Goal: Transaction & Acquisition: Obtain resource

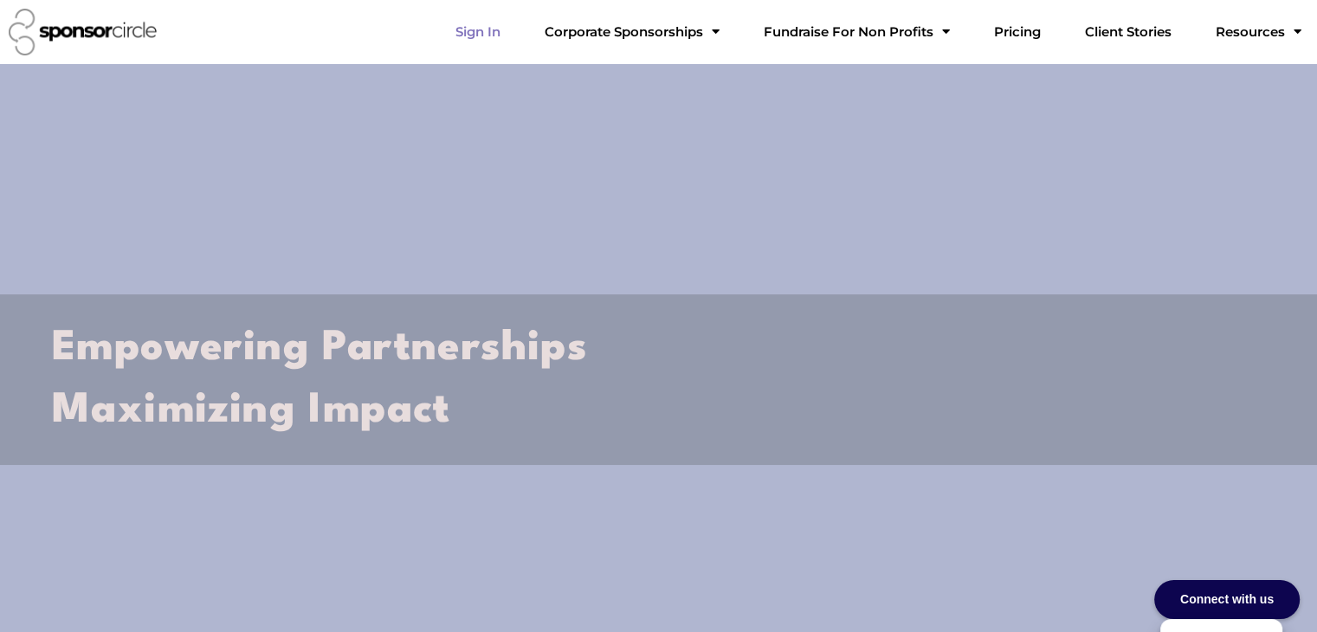
click at [514, 32] on link "Sign In" at bounding box center [478, 32] width 73 height 35
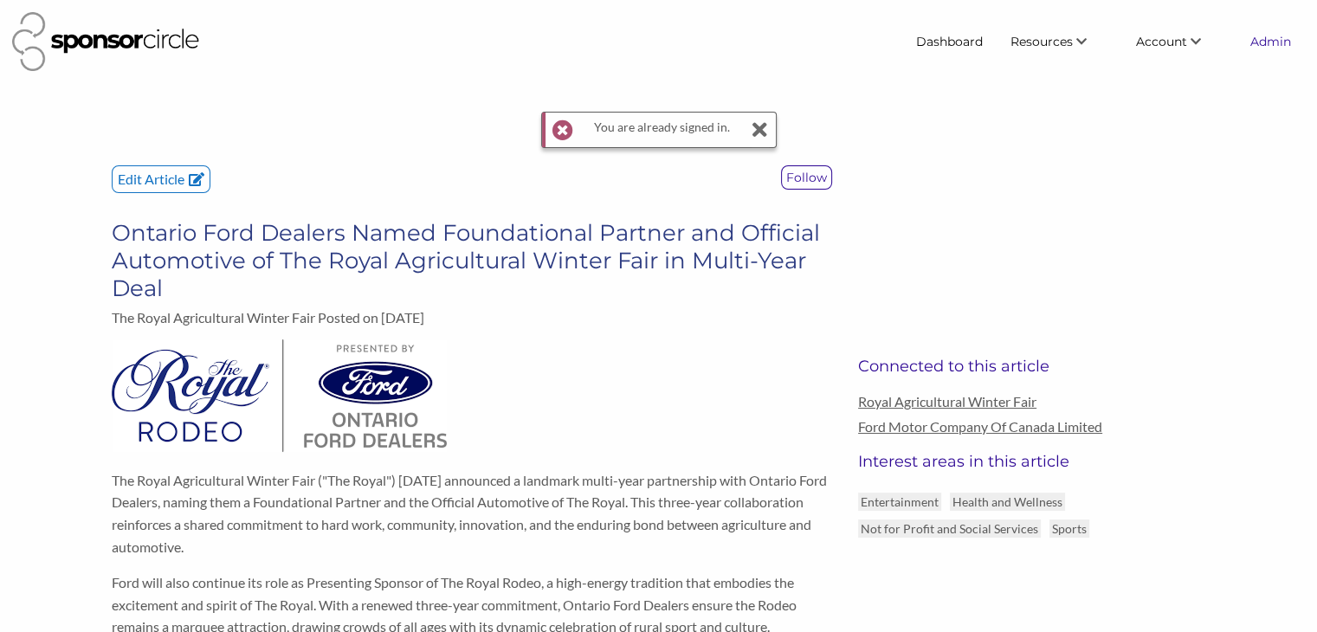
click at [1264, 50] on link "Admin" at bounding box center [1270, 41] width 68 height 31
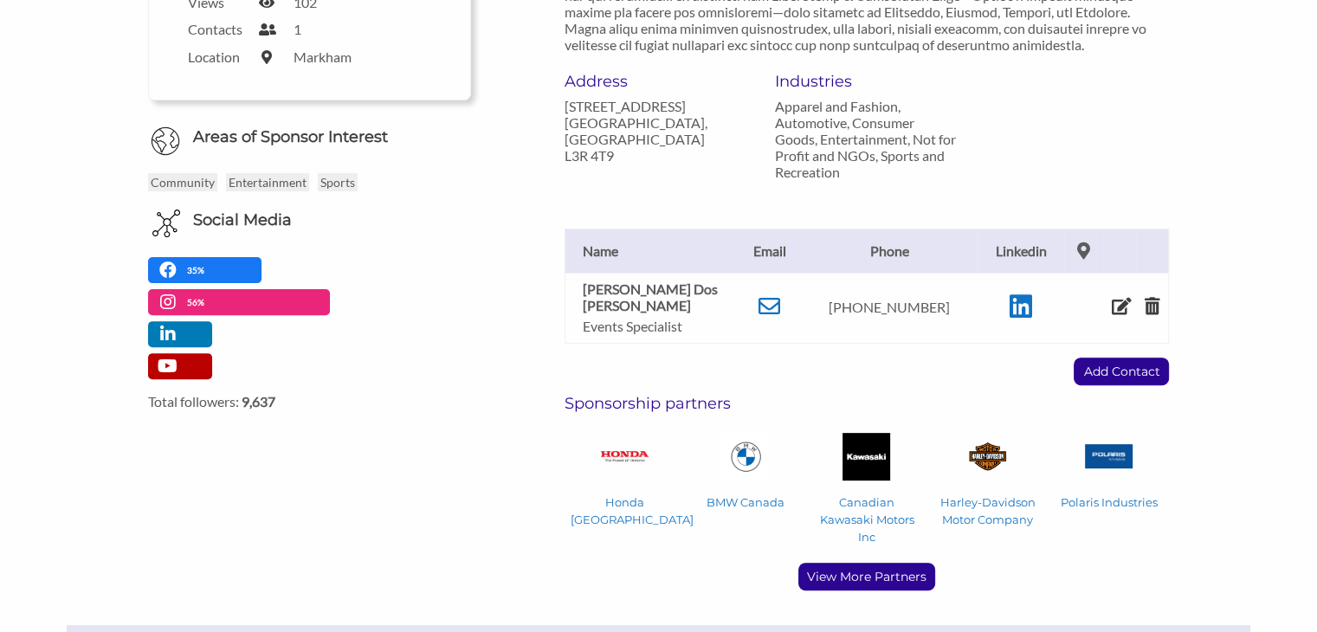
scroll to position [526, 0]
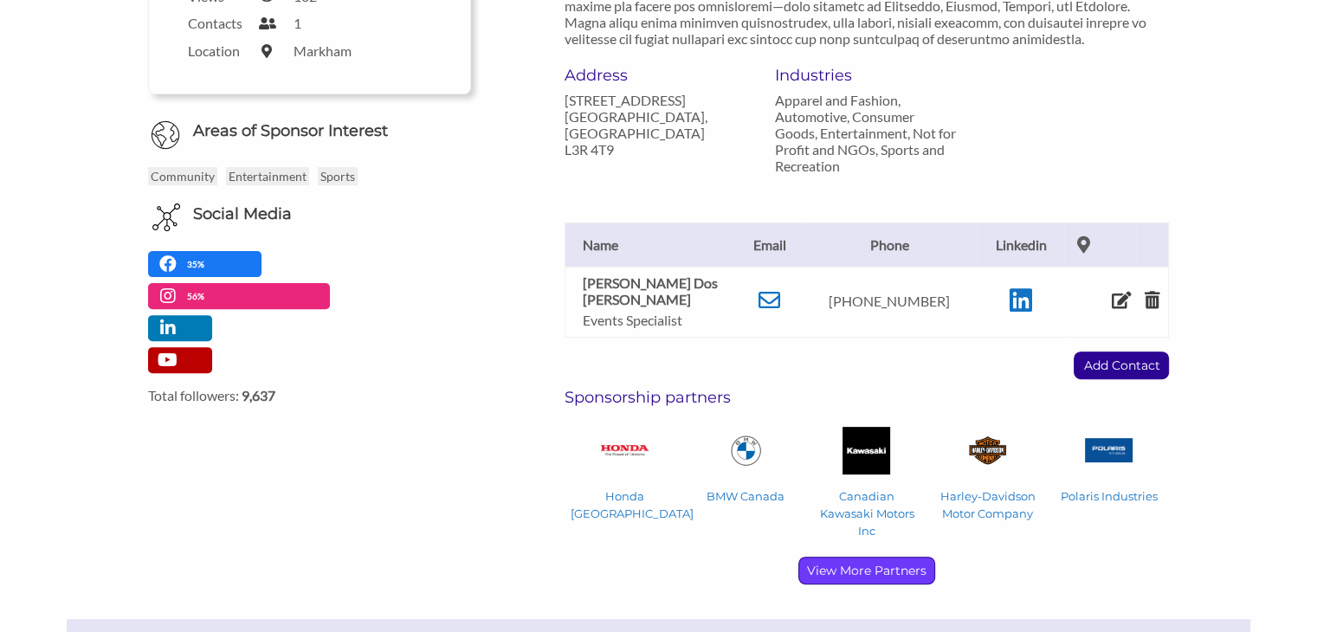
click at [845, 558] on p "View More Partners" at bounding box center [866, 571] width 135 height 26
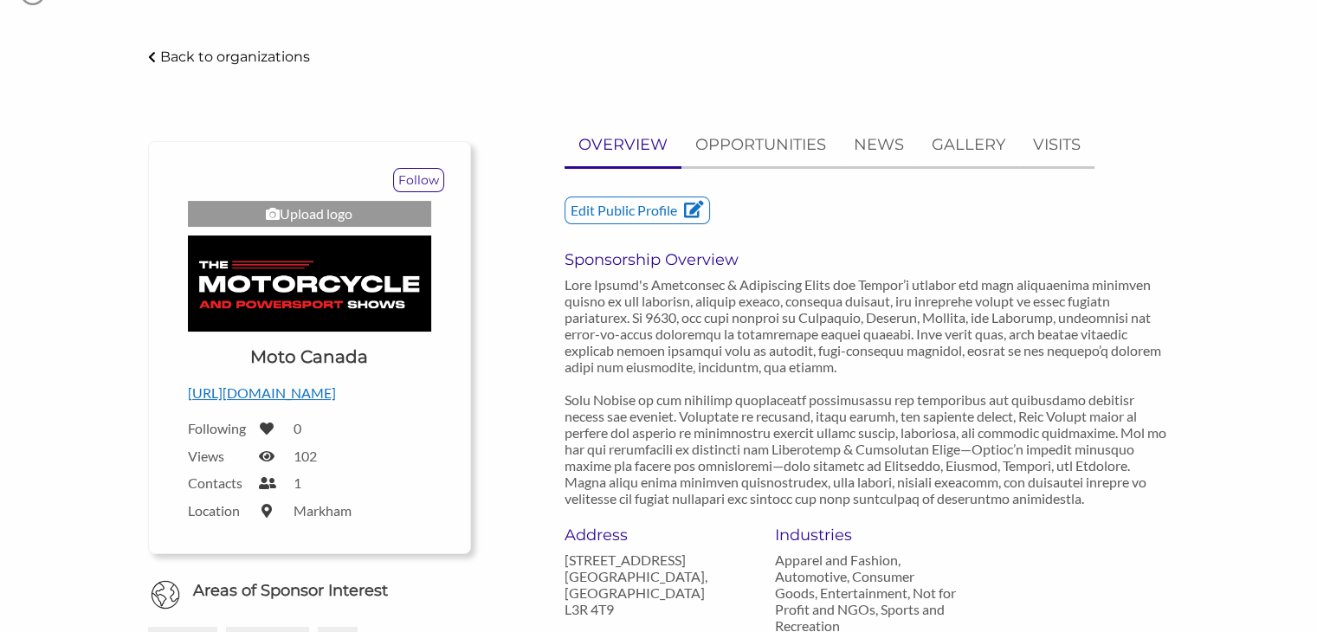
scroll to position [0, 0]
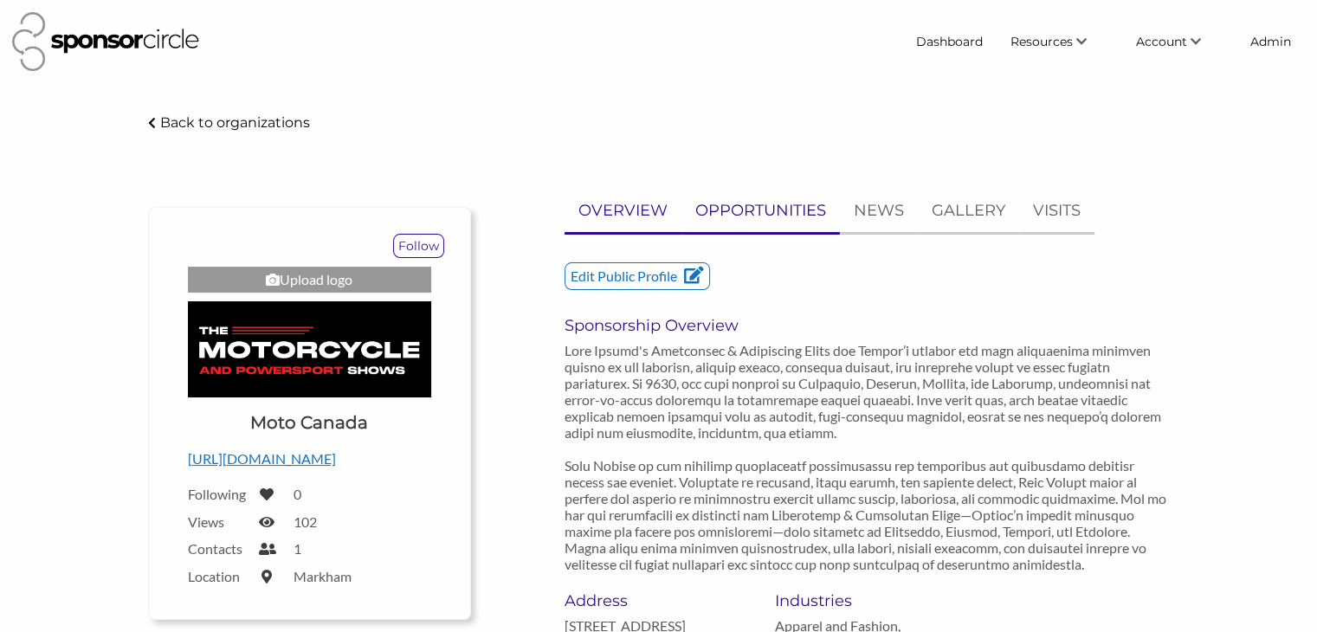
click at [760, 203] on p "OPPORTUNITIES" at bounding box center [760, 210] width 131 height 25
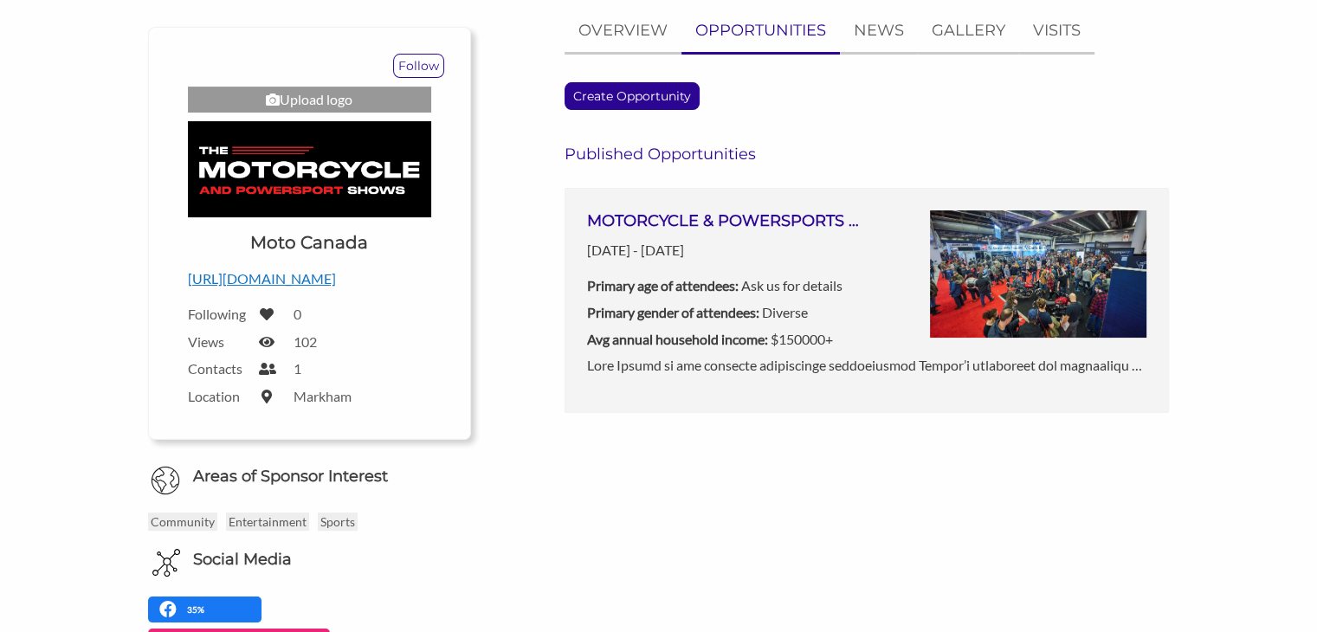
scroll to position [180, 0]
click at [794, 222] on h3 "MOTORCYCLE & POWERSPORTS SHOWS 2026 ([GEOGRAPHIC_DATA], [GEOGRAPHIC_DATA], [GEO…" at bounding box center [727, 221] width 280 height 22
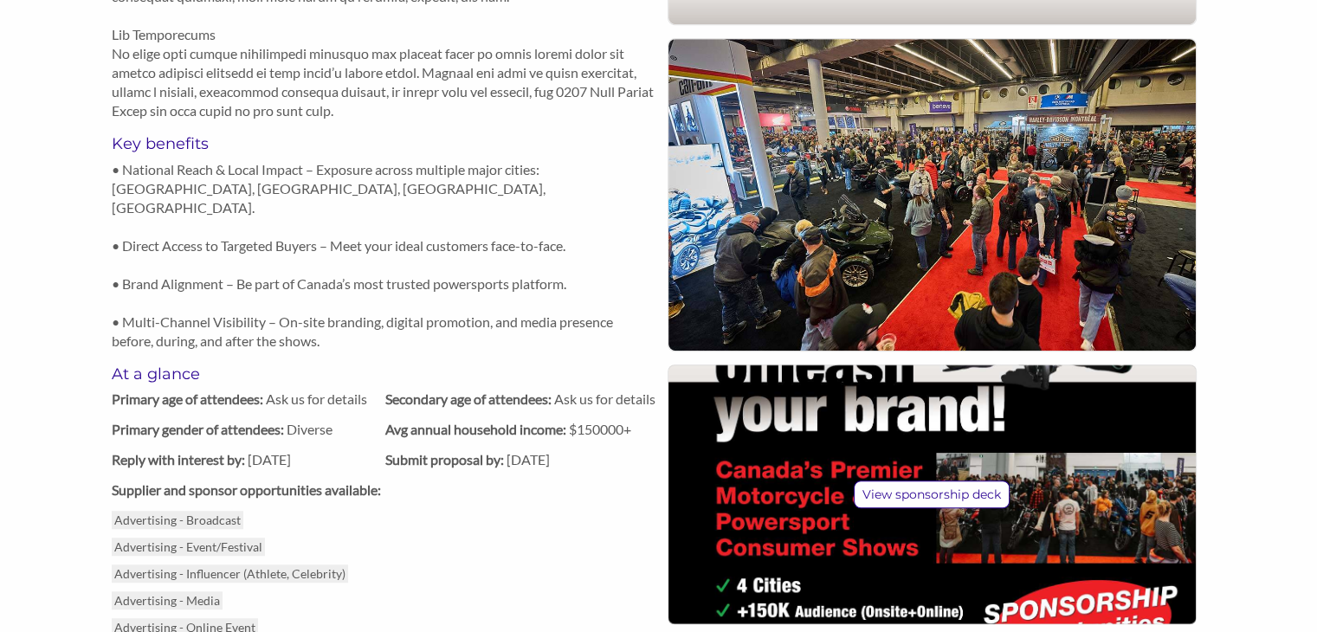
scroll to position [1034, 0]
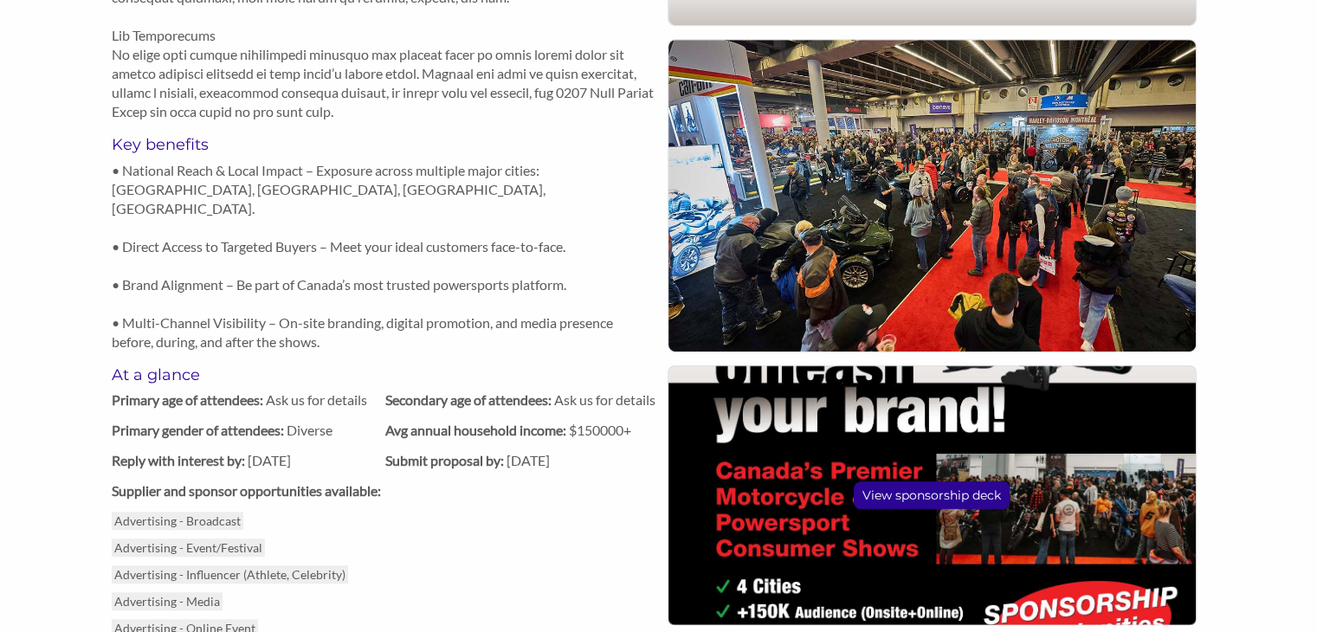
click at [958, 500] on p "View sponsorship deck" at bounding box center [931, 495] width 154 height 26
